Goal: Task Accomplishment & Management: Manage account settings

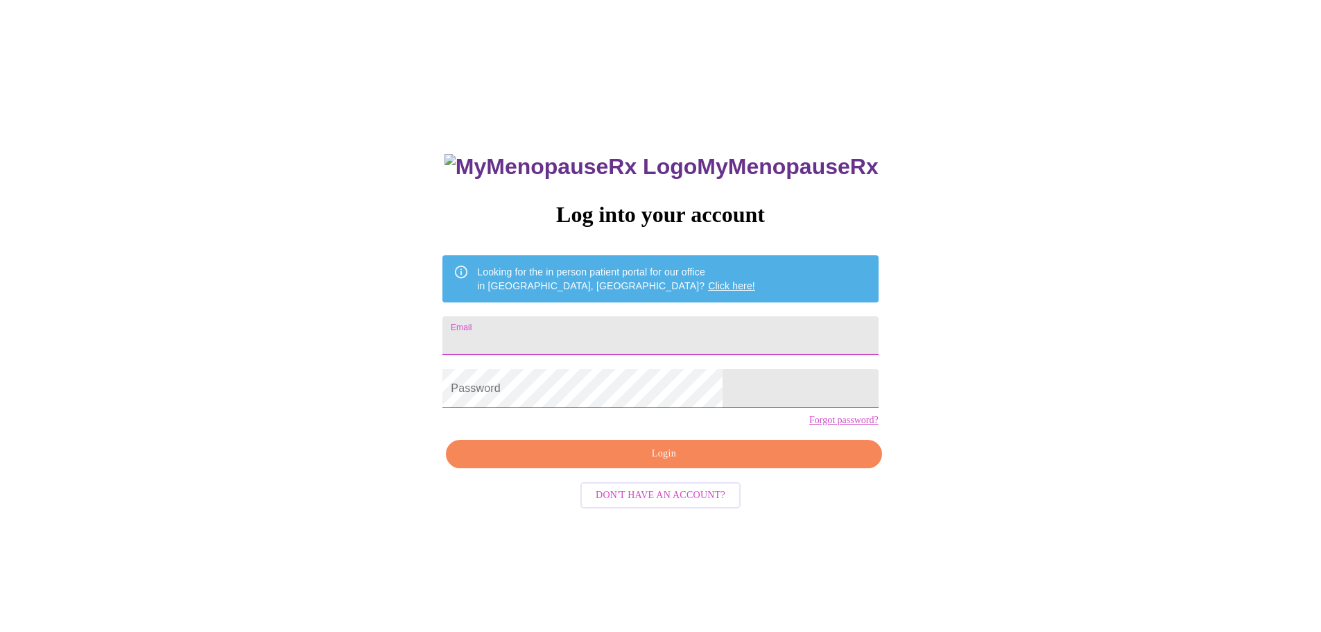
click at [624, 329] on input "Email" at bounding box center [659, 335] width 435 height 39
type input "lynnerbell@hotmail.com"
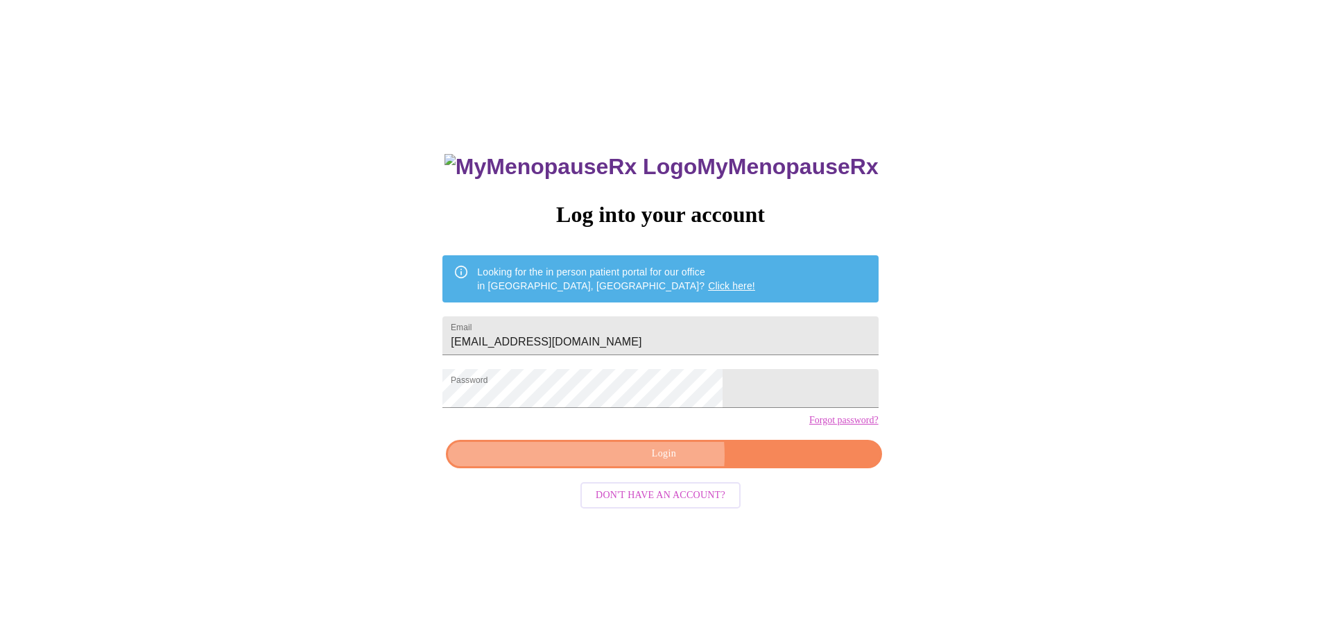
click at [650, 463] on span "Login" at bounding box center [664, 453] width 404 height 17
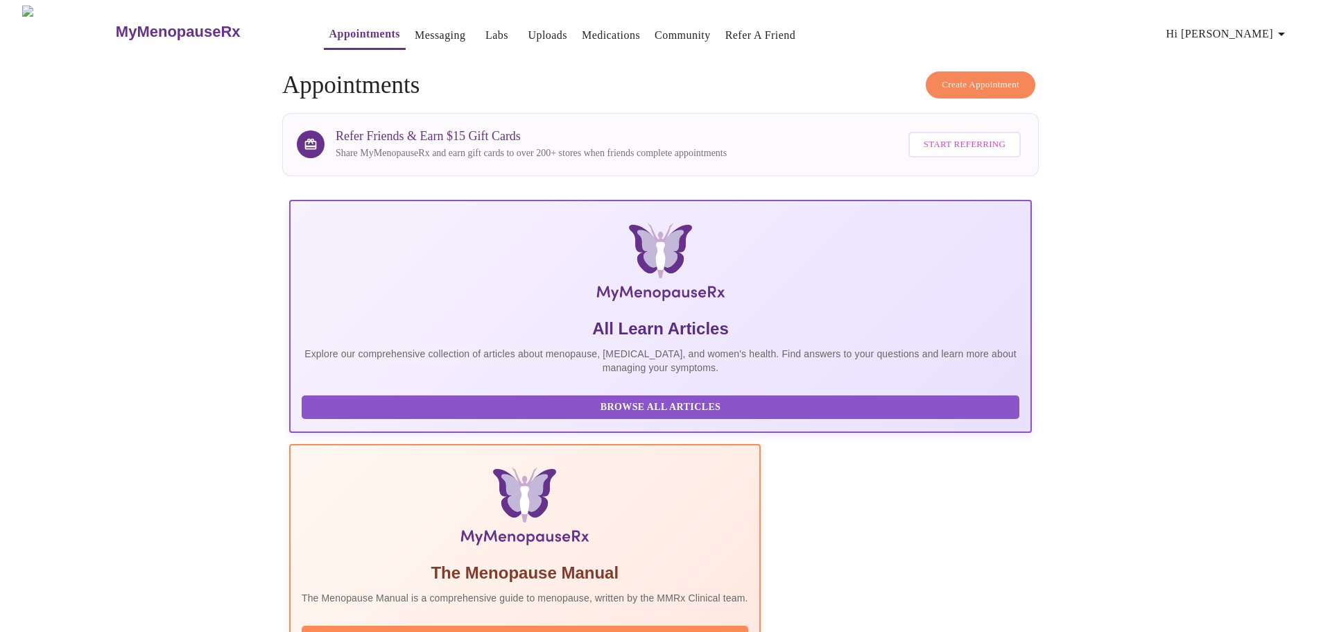
click at [1261, 27] on span "Hi [PERSON_NAME]" at bounding box center [1227, 33] width 123 height 19
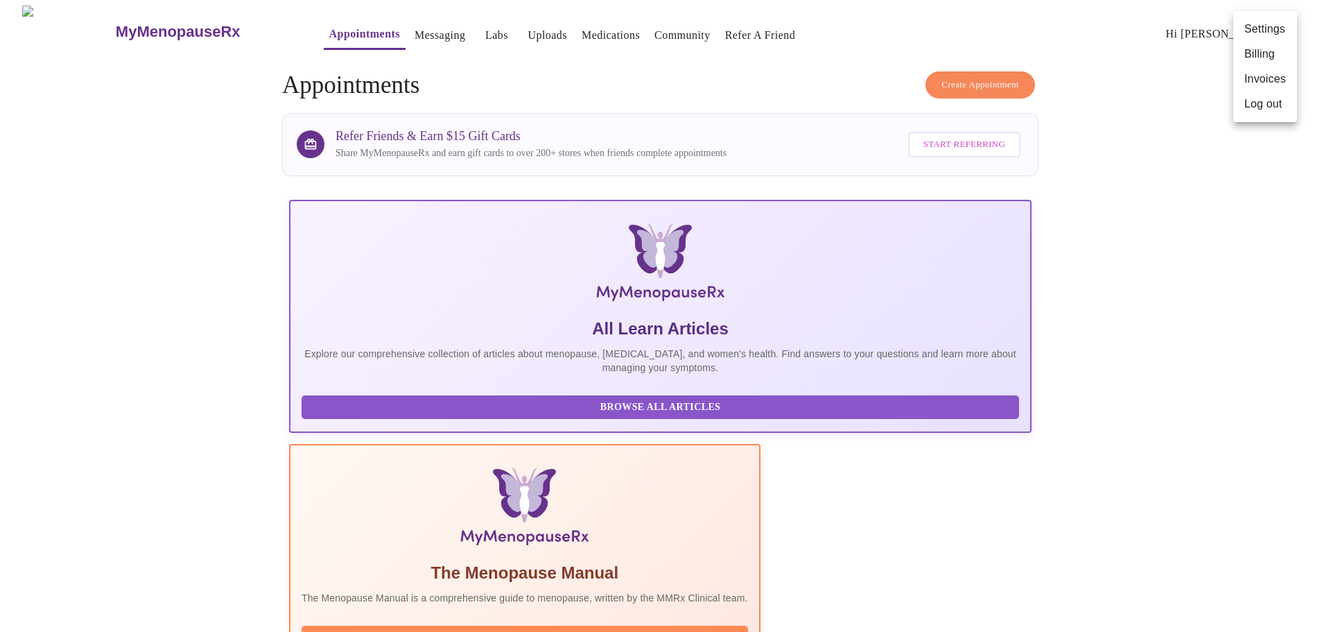
click at [392, 24] on div at bounding box center [665, 316] width 1331 height 632
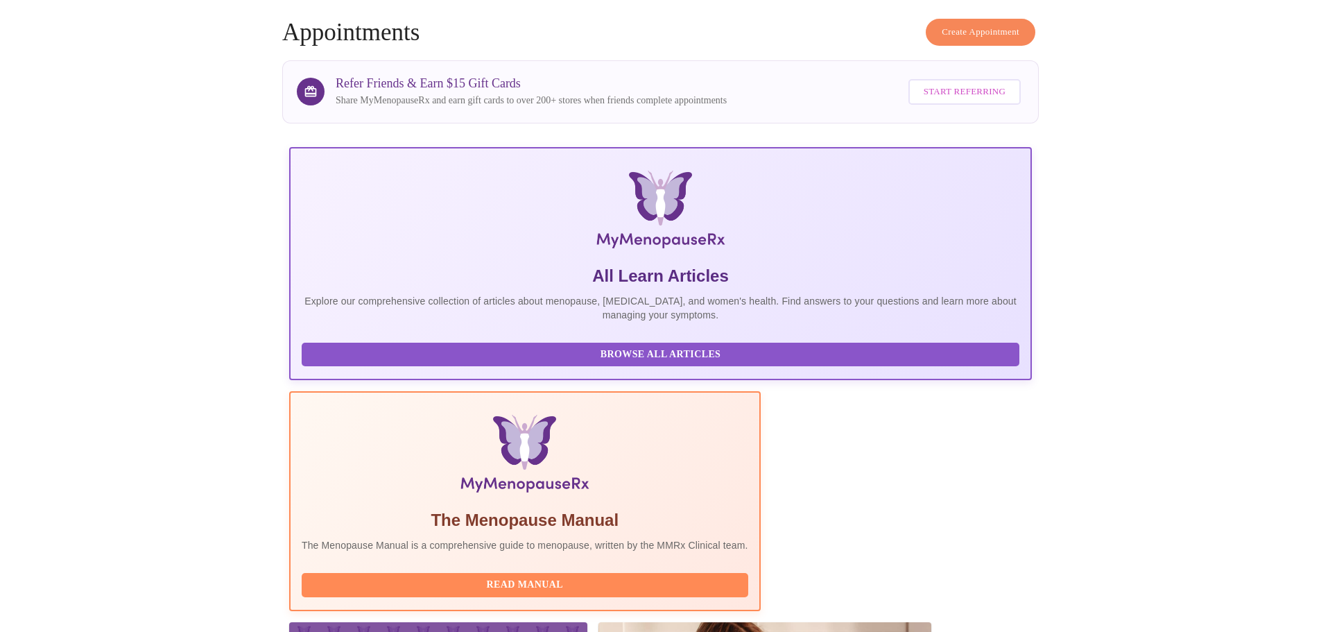
scroll to position [128, 0]
